Goal: Task Accomplishment & Management: Manage account settings

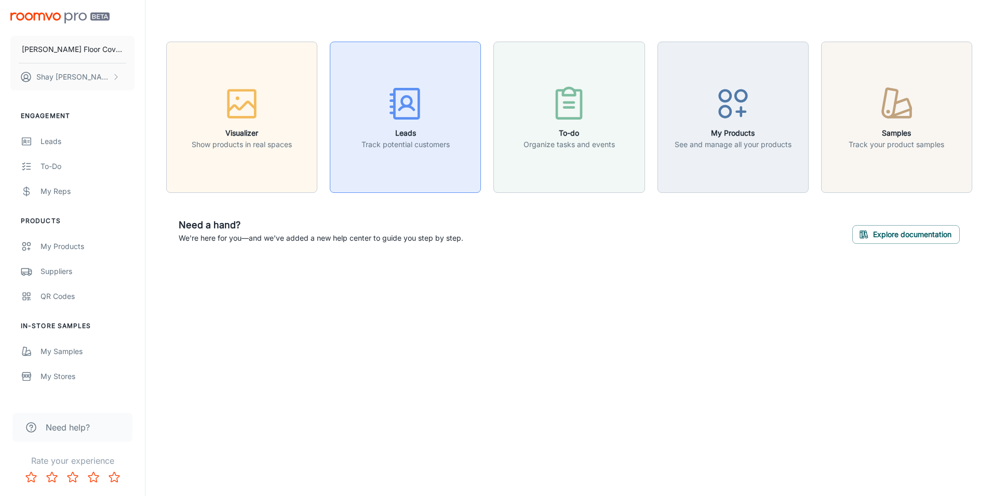
click at [407, 110] on icon "button" at bounding box center [405, 103] width 39 height 39
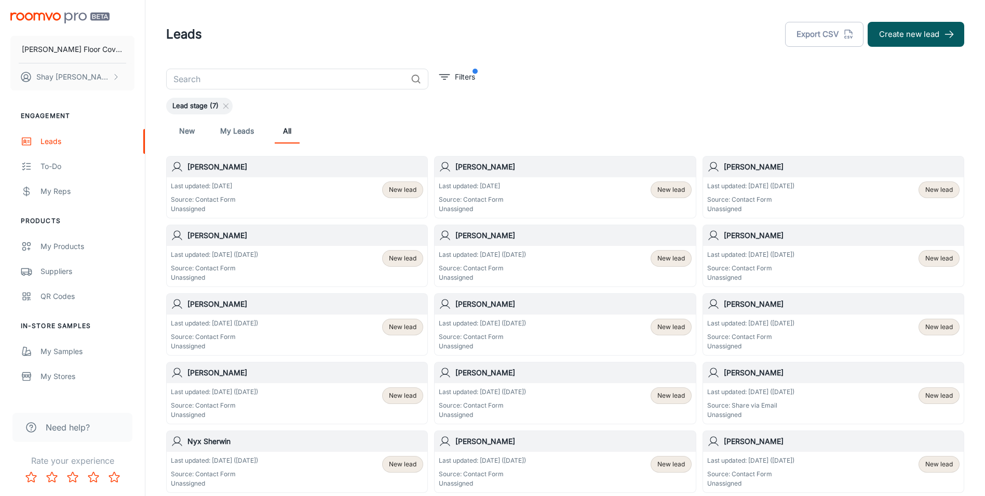
click at [792, 176] on div "[PERSON_NAME]" at bounding box center [833, 166] width 261 height 21
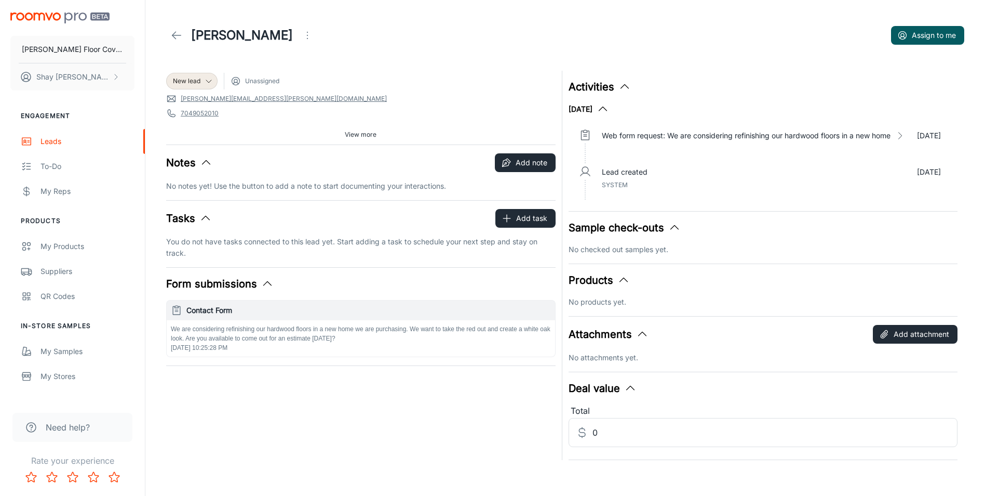
click at [172, 35] on polyline at bounding box center [174, 35] width 4 height 7
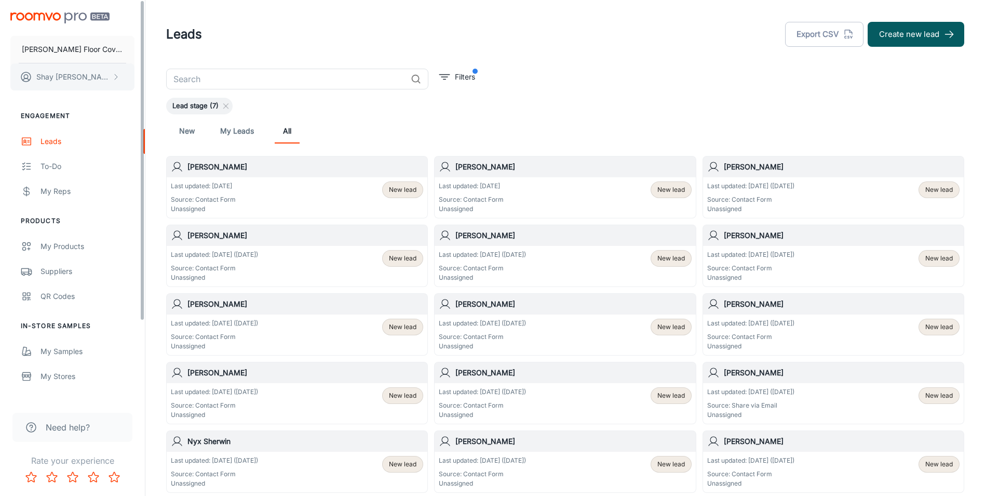
click at [83, 75] on p "[PERSON_NAME]" at bounding box center [72, 76] width 73 height 11
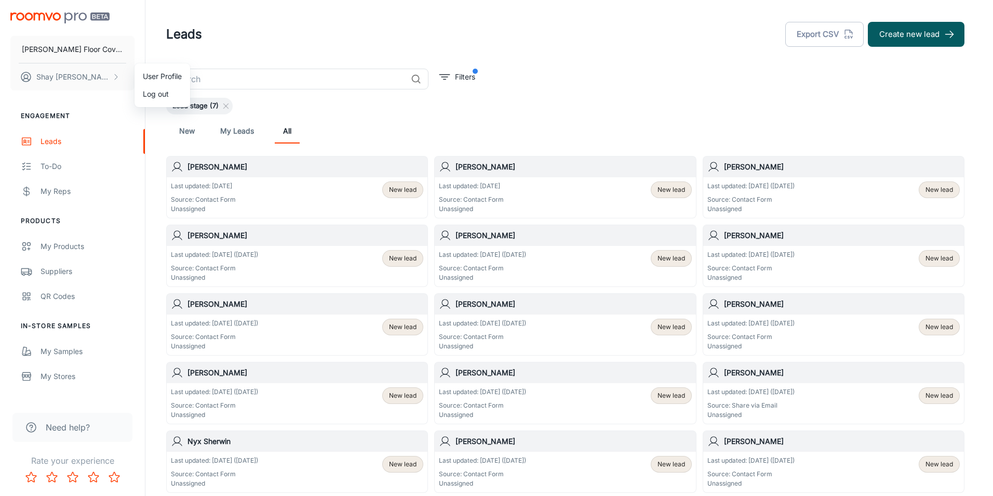
click at [148, 92] on li "Log out" at bounding box center [163, 94] width 56 height 18
